Goal: Transaction & Acquisition: Purchase product/service

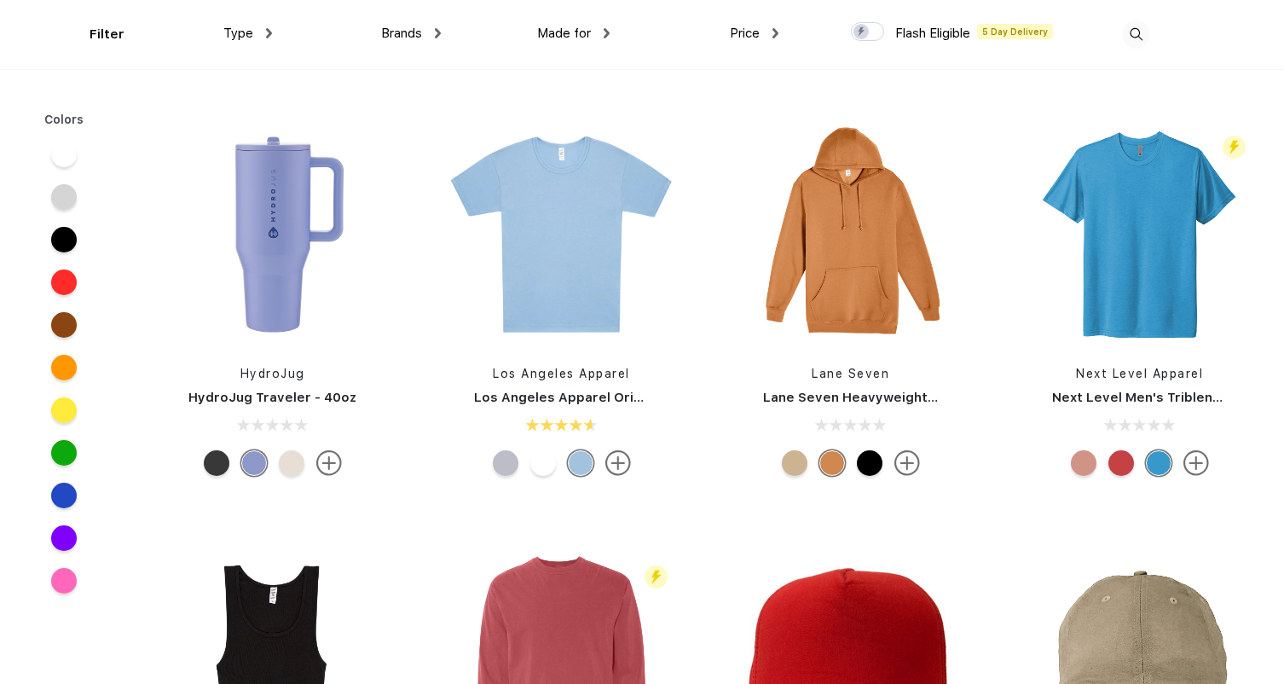
scroll to position [10303, 0]
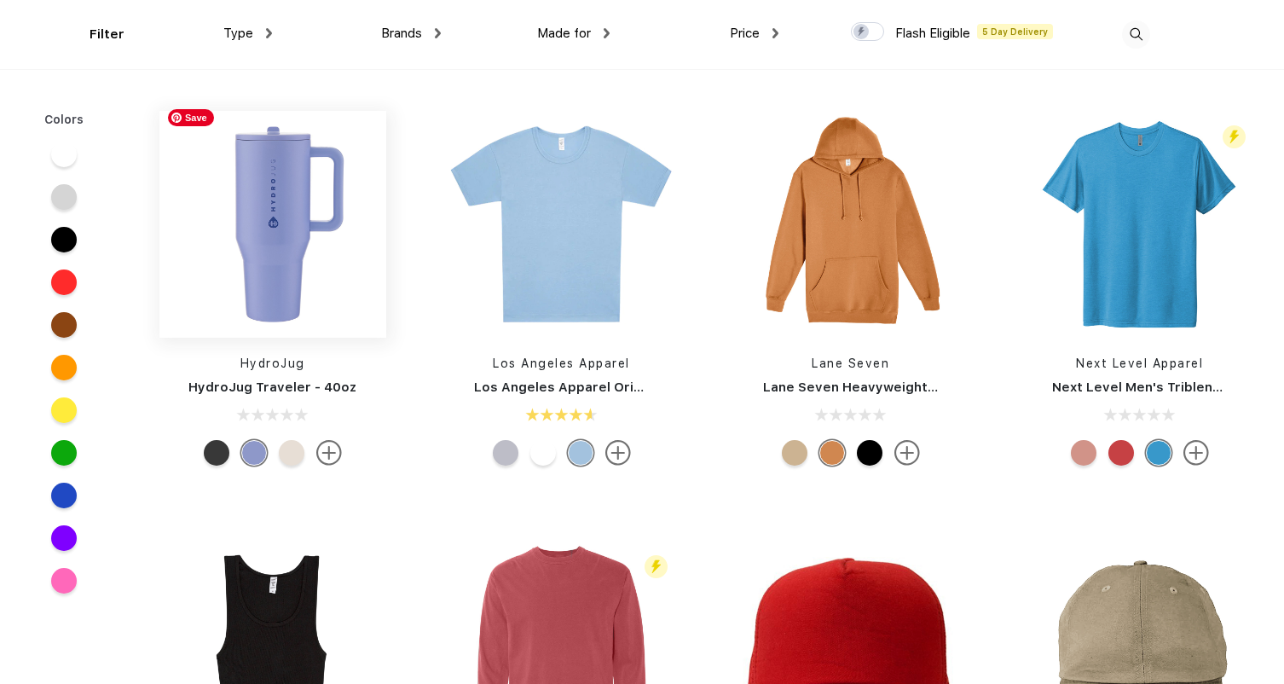
click at [263, 217] on img at bounding box center [272, 224] width 227 height 227
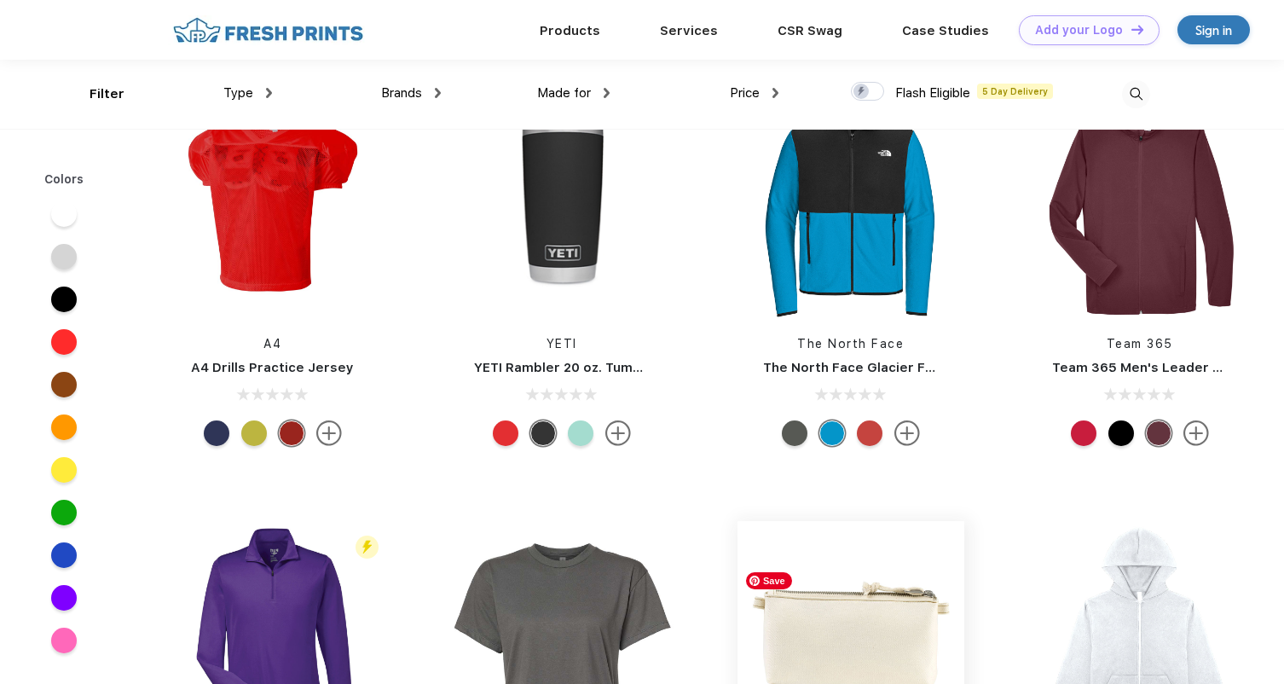
scroll to position [16698, 0]
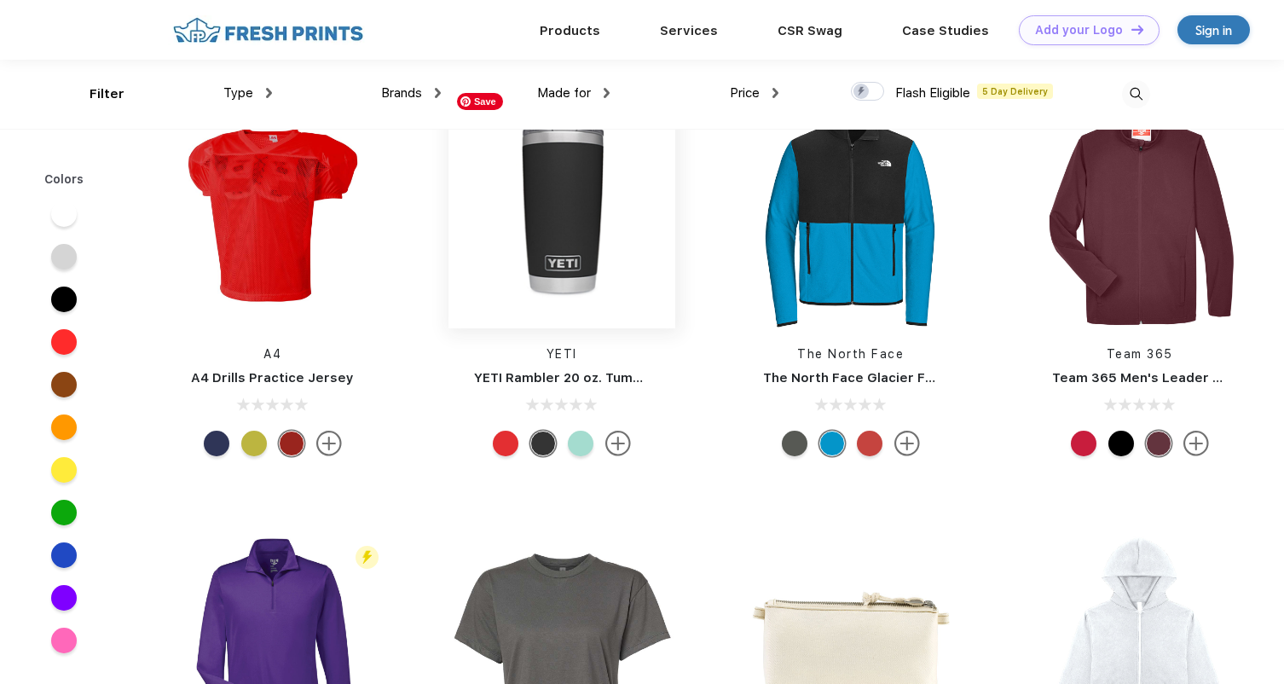
click at [558, 171] on img at bounding box center [562, 214] width 227 height 227
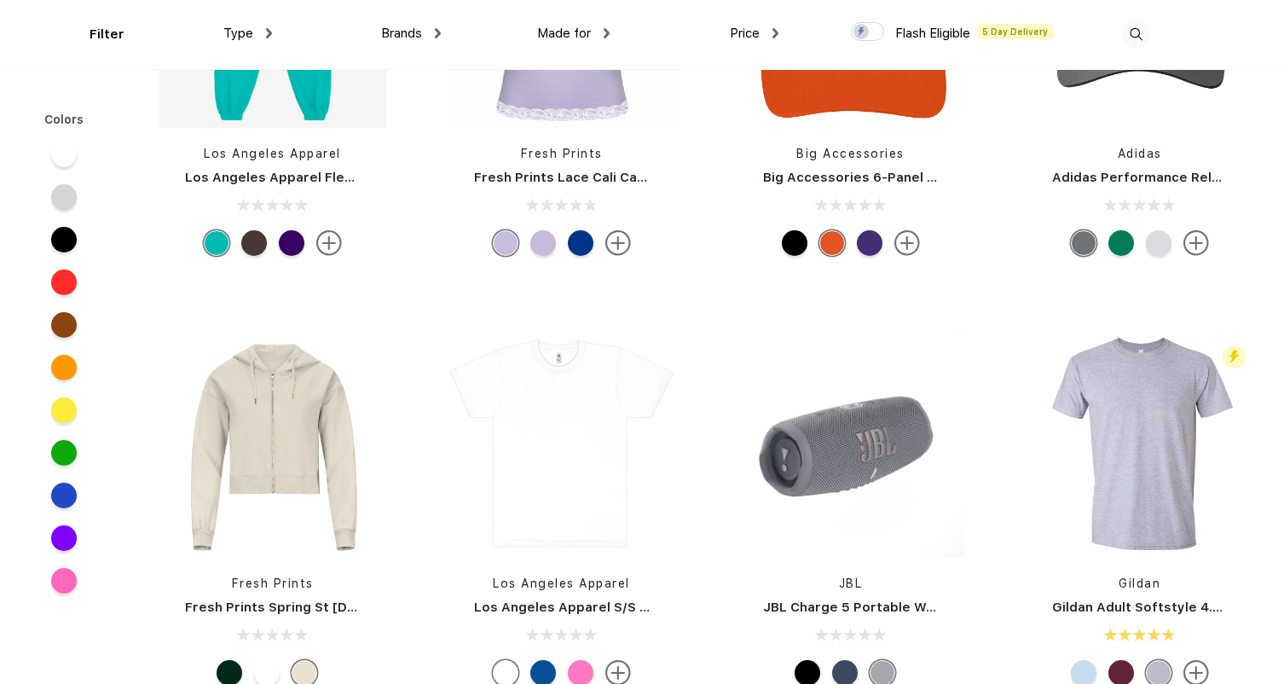
scroll to position [7939, 0]
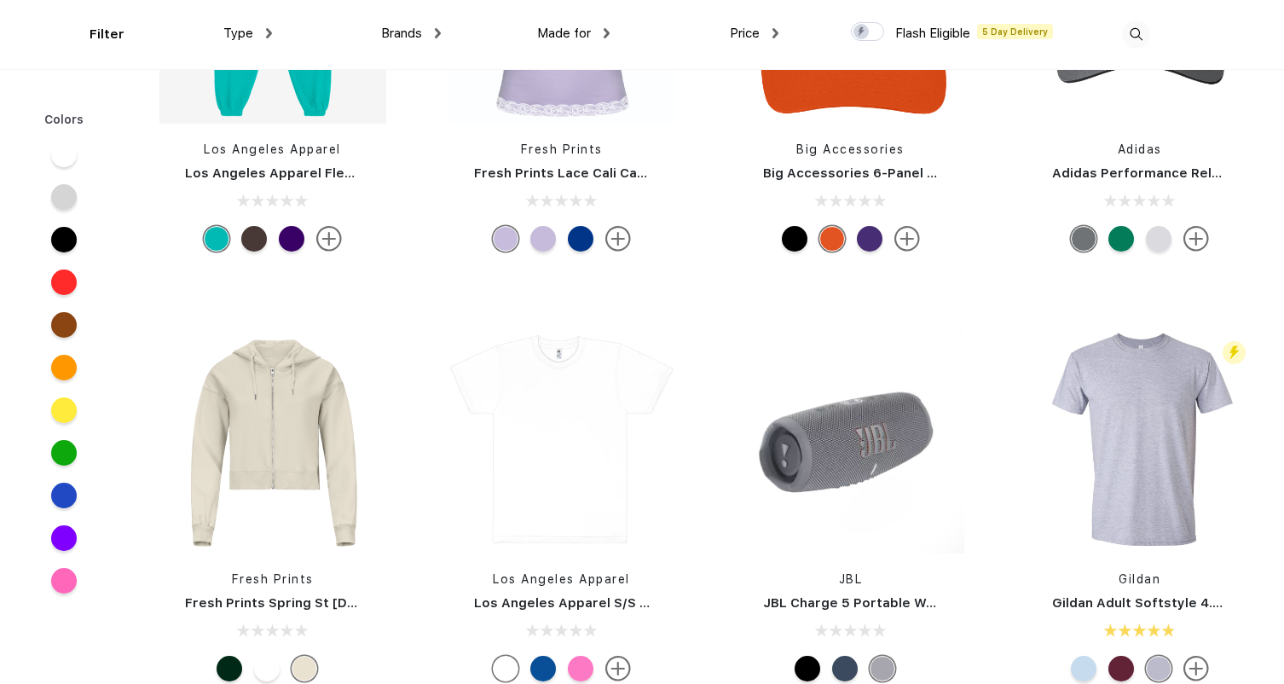
click at [256, 24] on div "Type" at bounding box center [247, 34] width 49 height 20
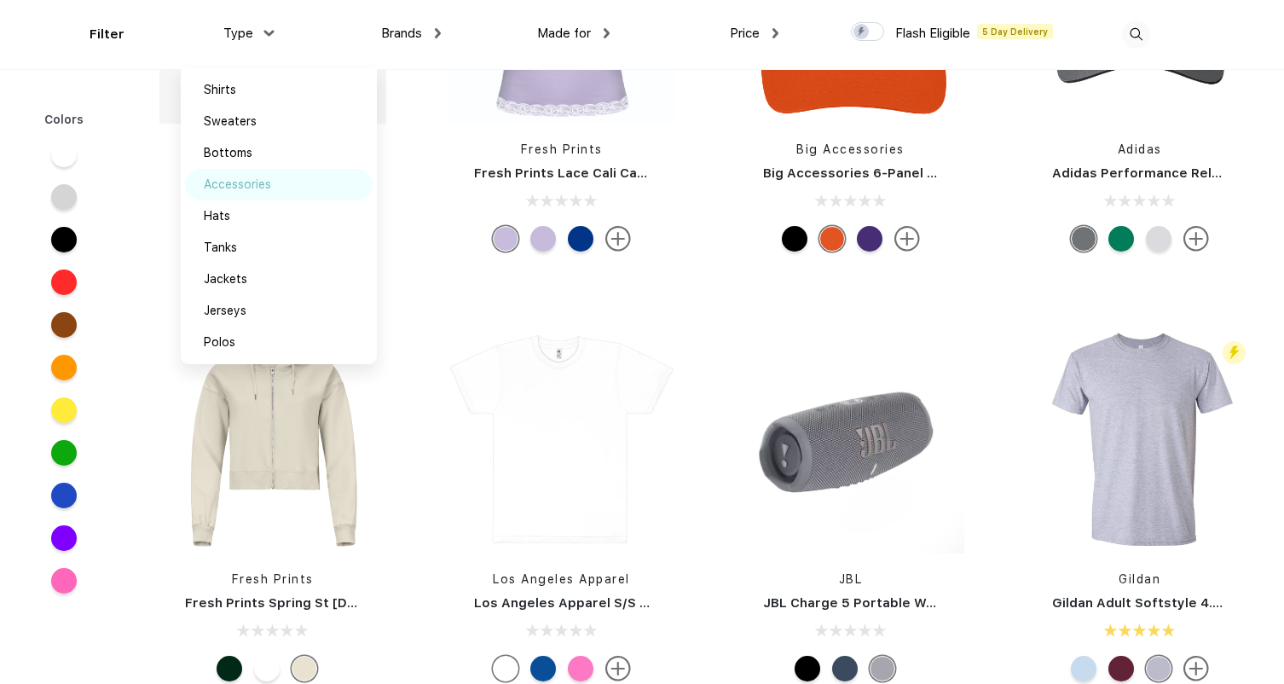
click at [253, 177] on div "Accessories" at bounding box center [237, 185] width 67 height 18
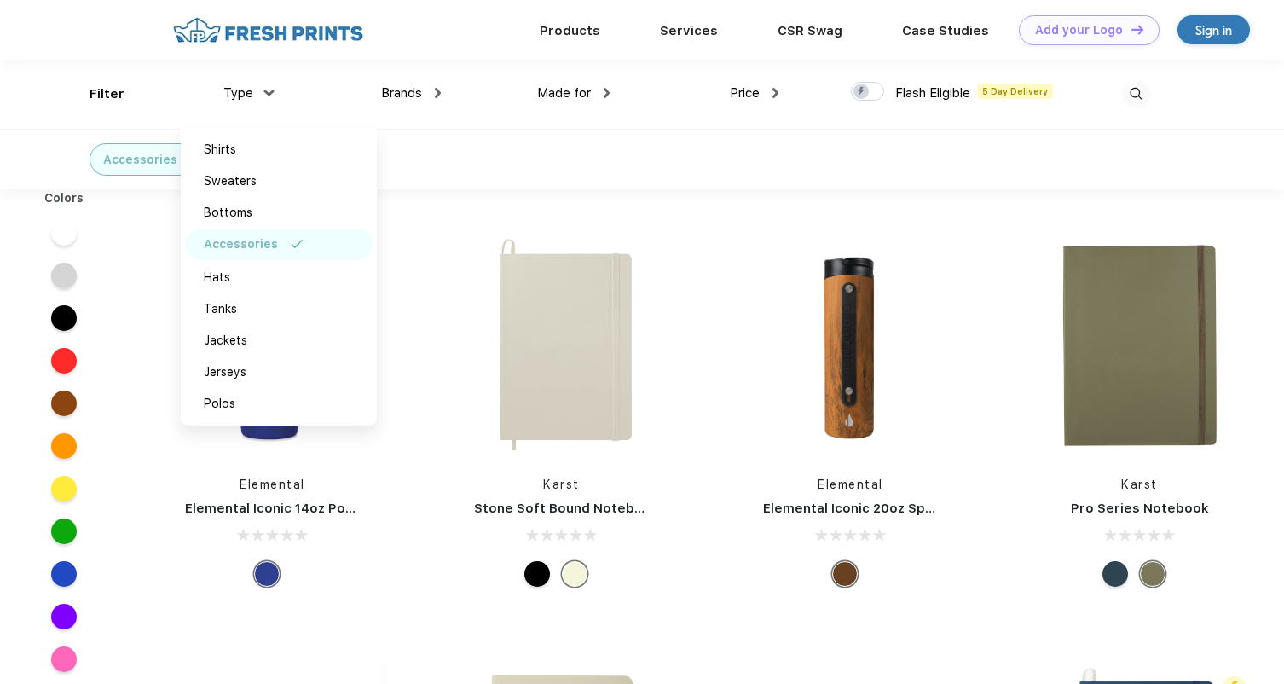
click at [145, 531] on div "Elemental Elemental Iconic 14oz Pop Fidget Bottle" at bounding box center [272, 413] width 289 height 362
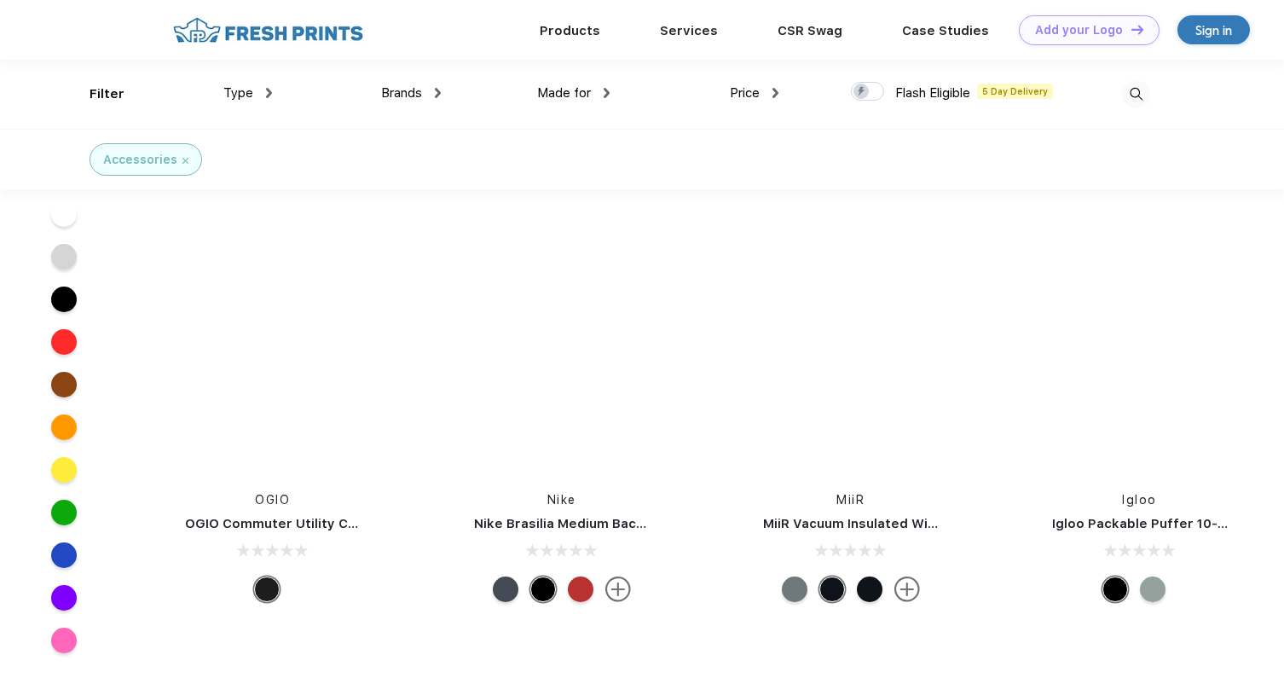
scroll to position [8797, 0]
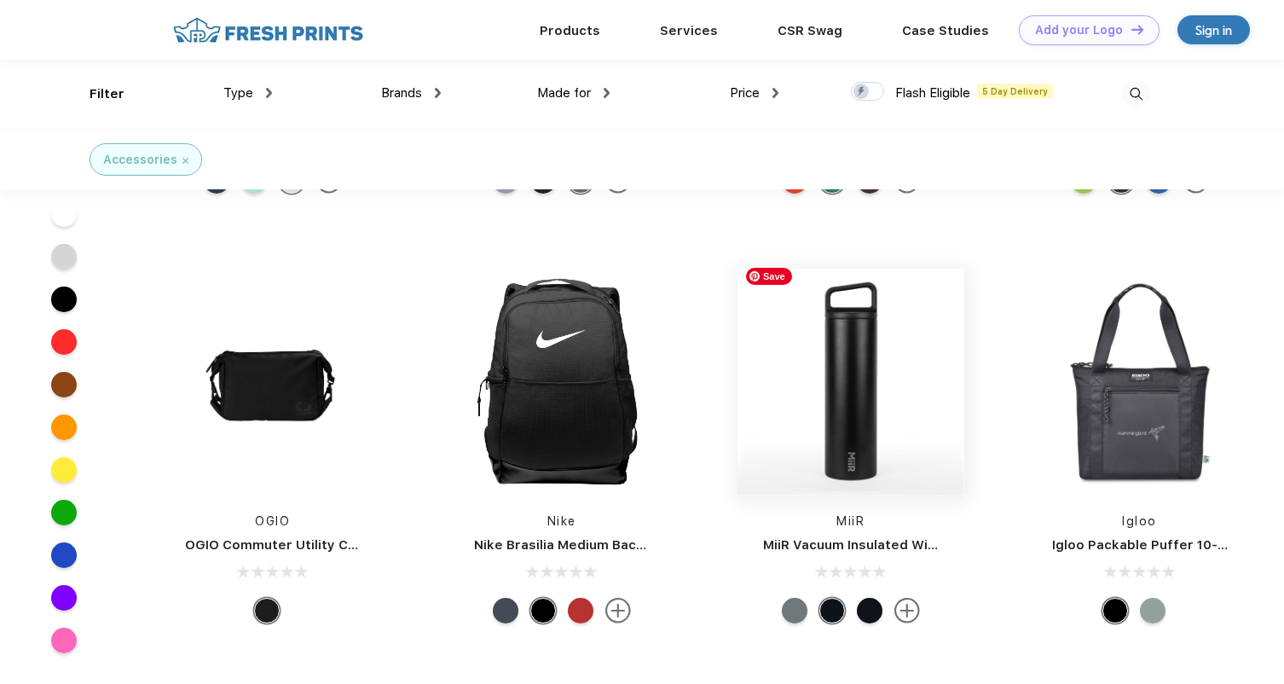
click at [859, 368] on img at bounding box center [851, 382] width 227 height 227
